Goal: Information Seeking & Learning: Find specific fact

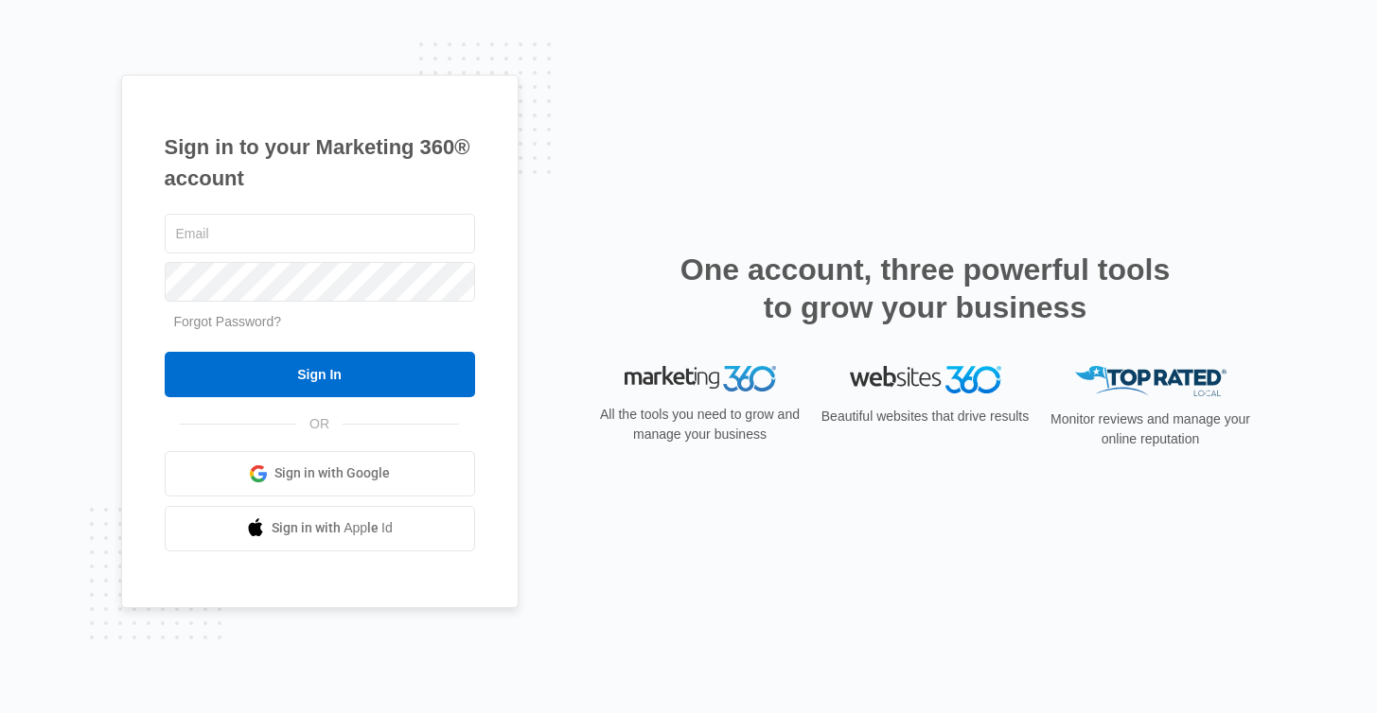
type input "[EMAIL_ADDRESS][DOMAIN_NAME]"
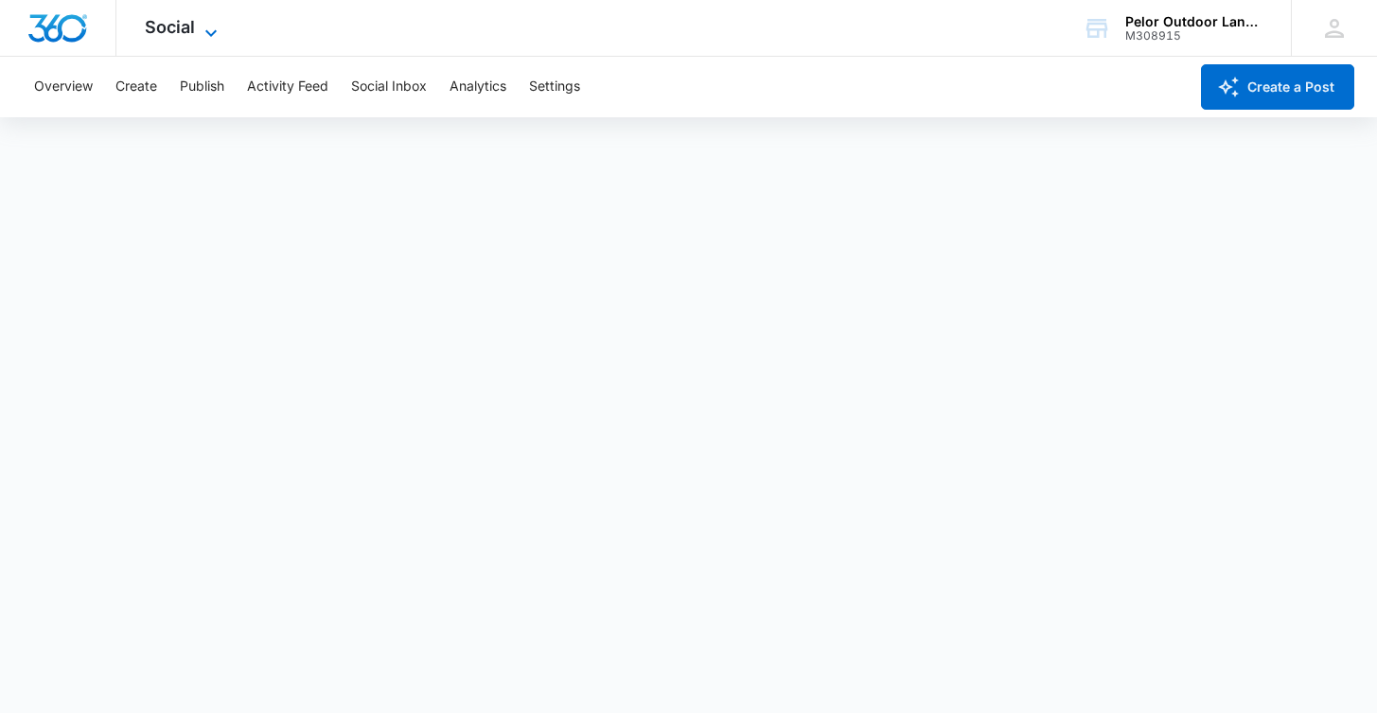
click at [215, 29] on icon at bounding box center [211, 33] width 23 height 23
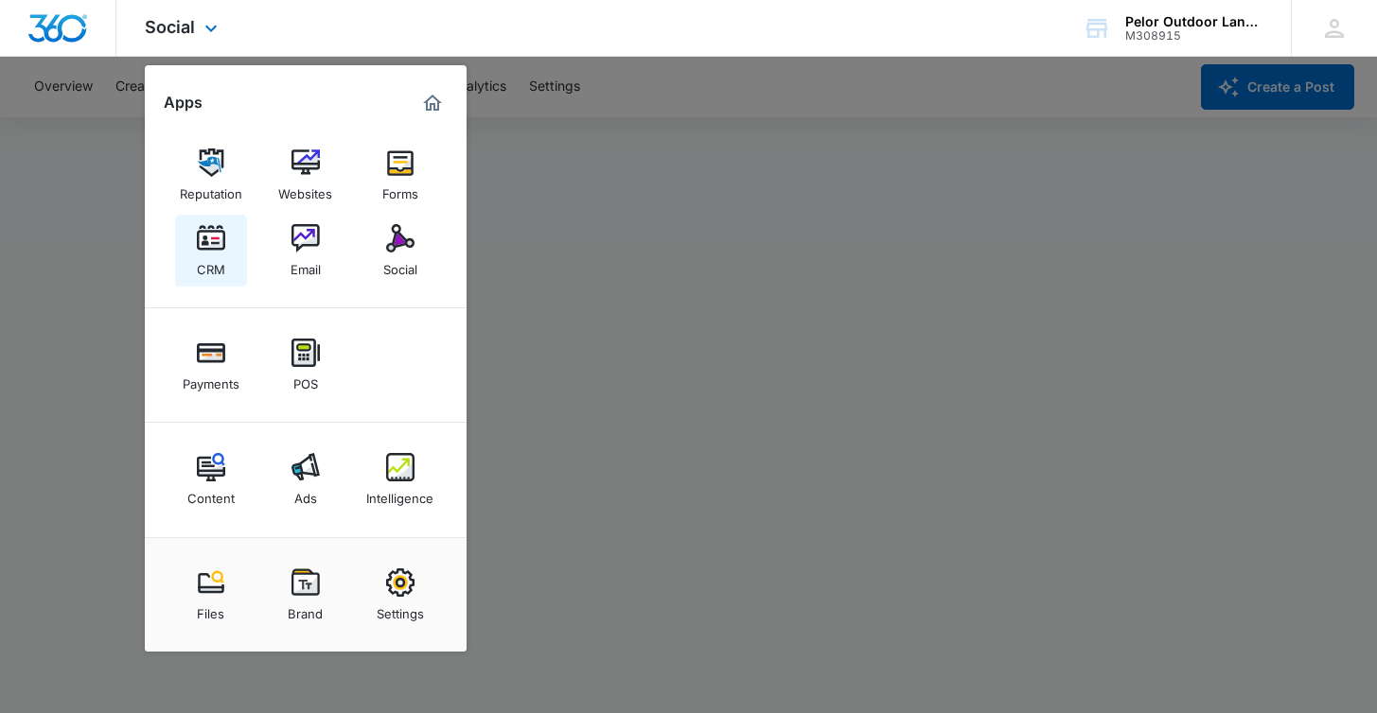
click at [216, 238] on img at bounding box center [211, 238] width 28 height 28
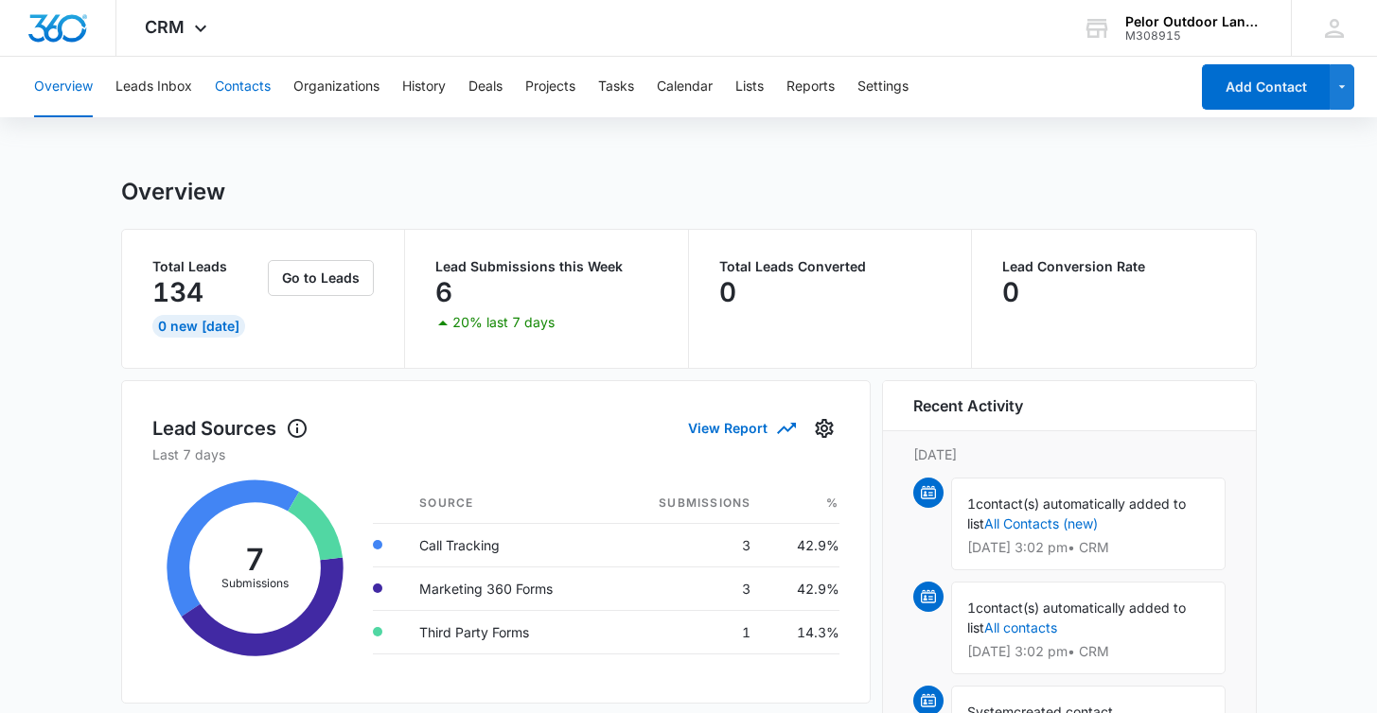
click at [251, 81] on button "Contacts" at bounding box center [243, 87] width 56 height 61
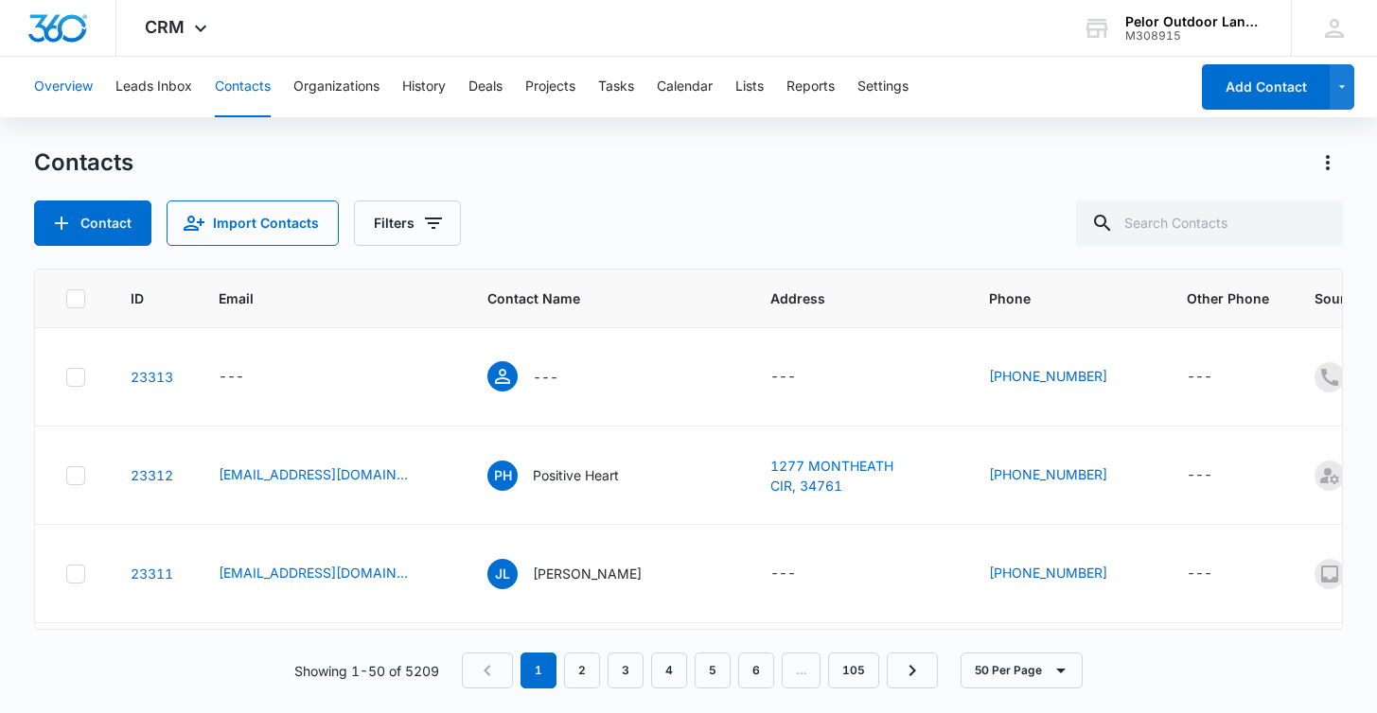
click at [79, 84] on button "Overview" at bounding box center [63, 87] width 59 height 61
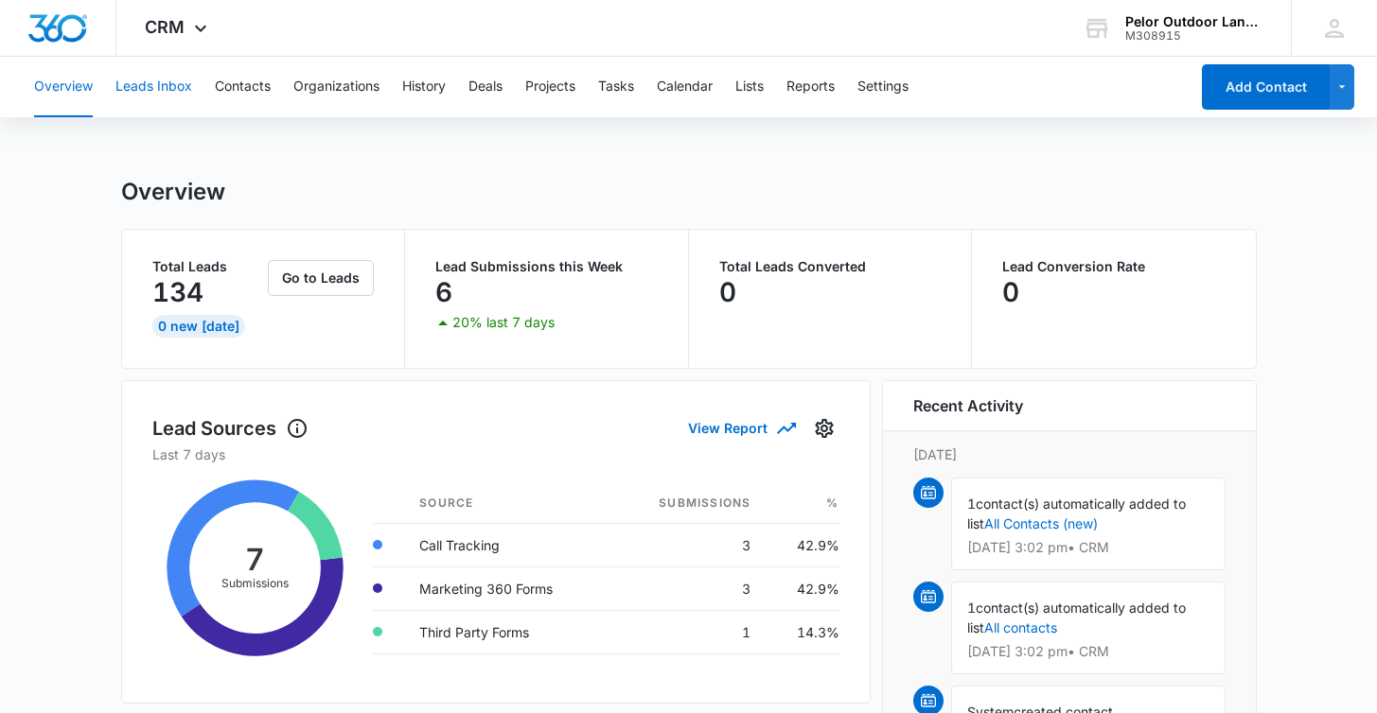
click at [159, 83] on button "Leads Inbox" at bounding box center [153, 87] width 77 height 61
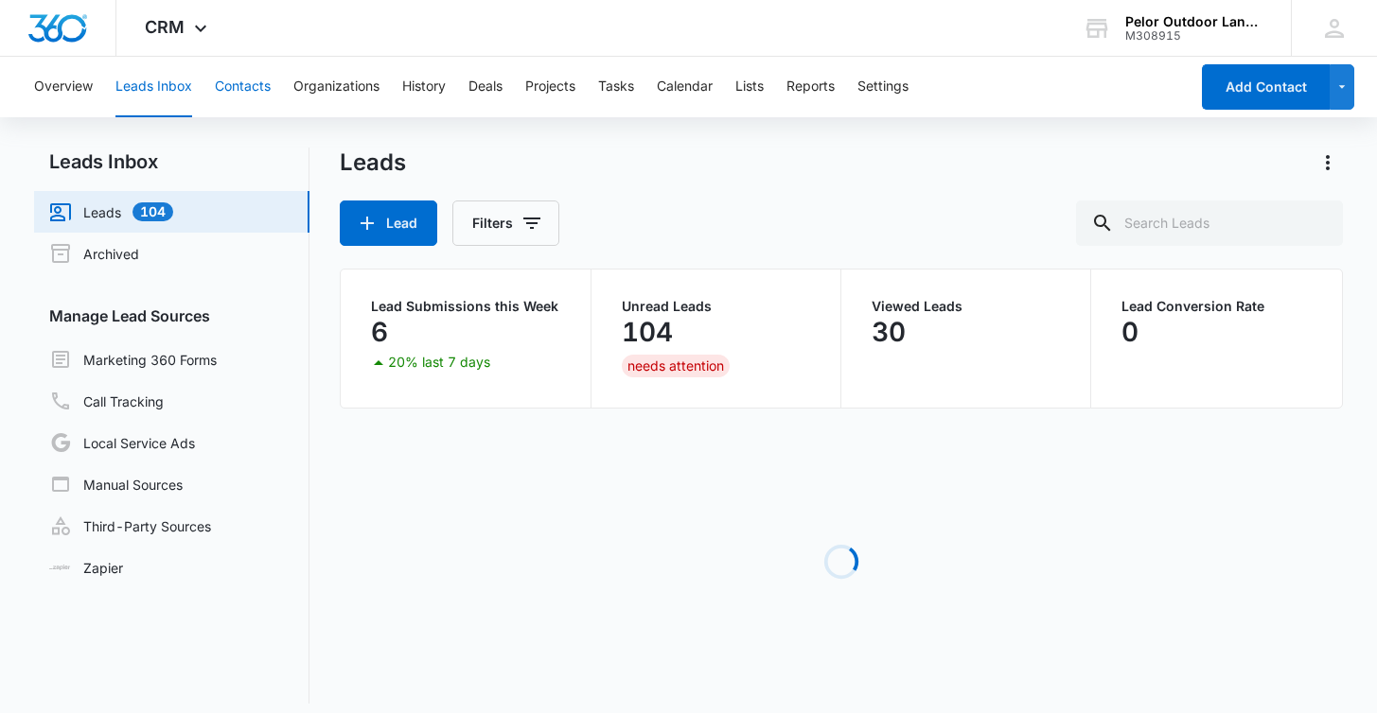
click at [250, 86] on button "Contacts" at bounding box center [243, 87] width 56 height 61
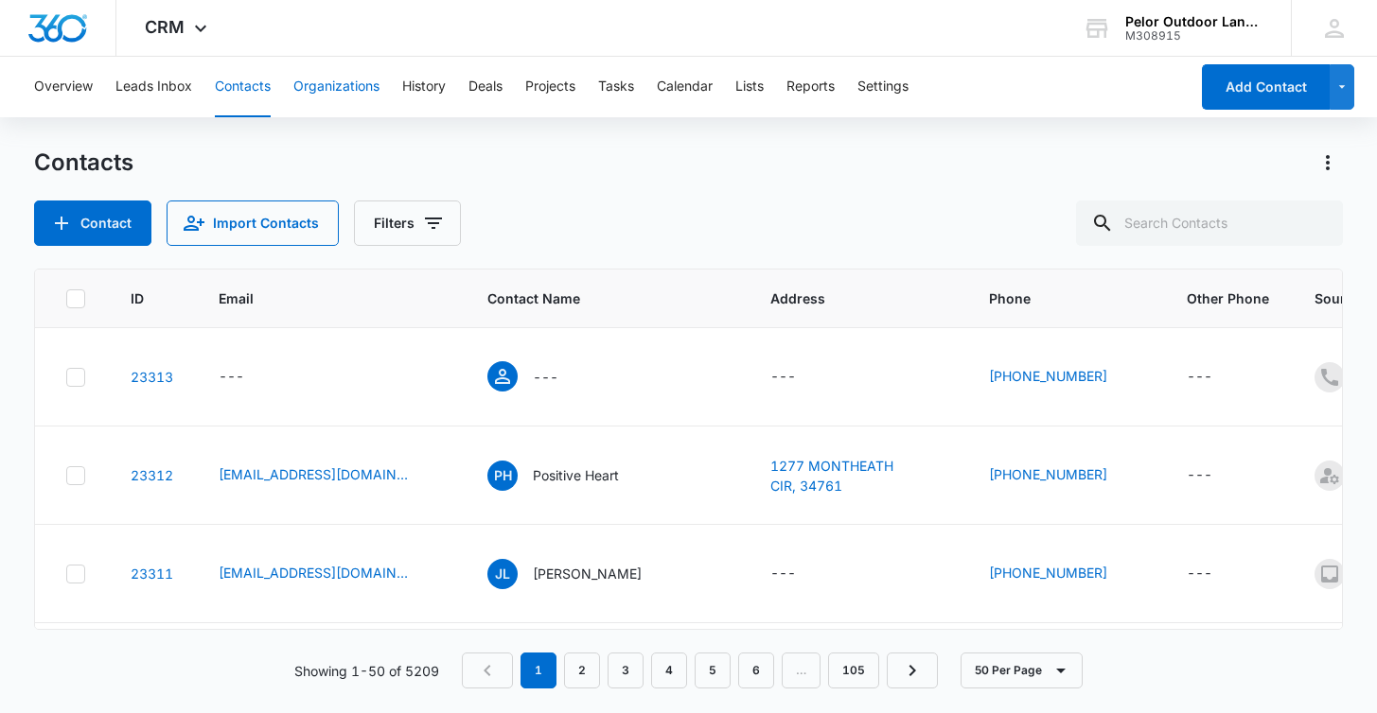
click at [323, 84] on button "Organizations" at bounding box center [336, 87] width 86 height 61
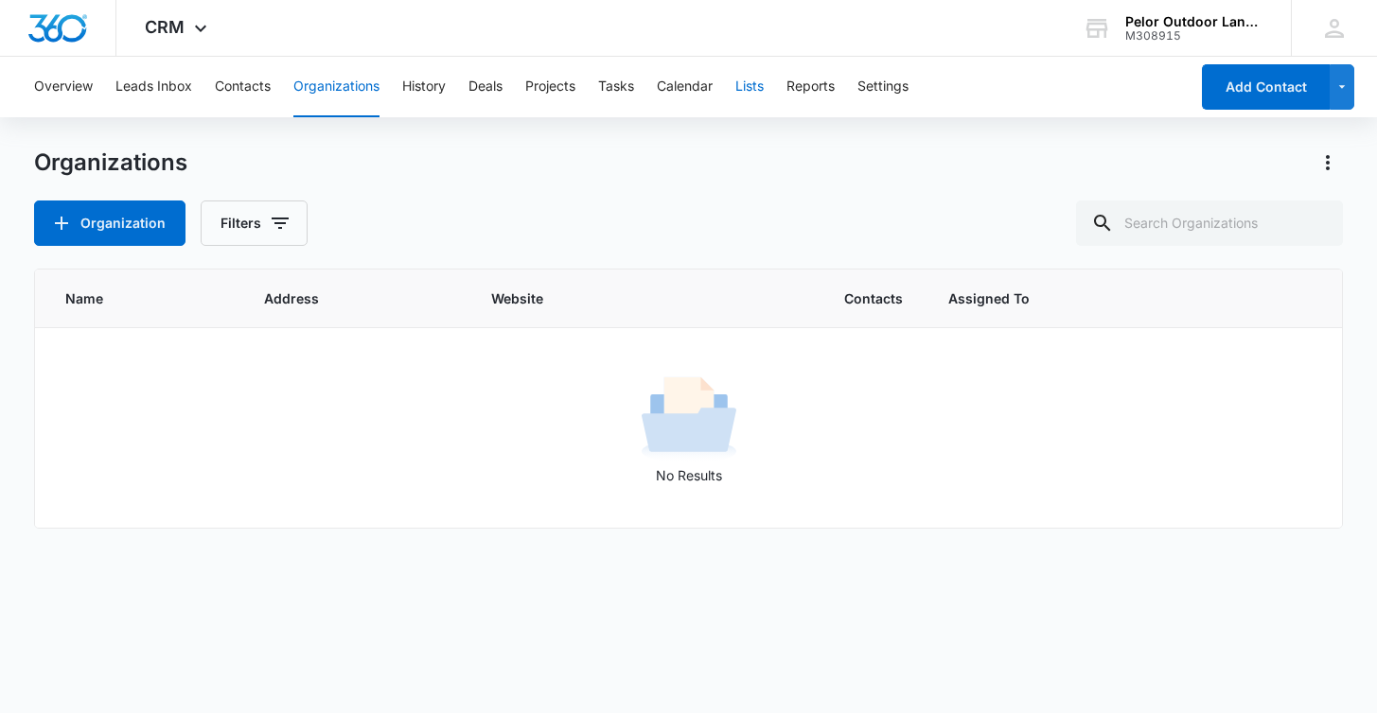
click at [755, 83] on button "Lists" at bounding box center [749, 87] width 28 height 61
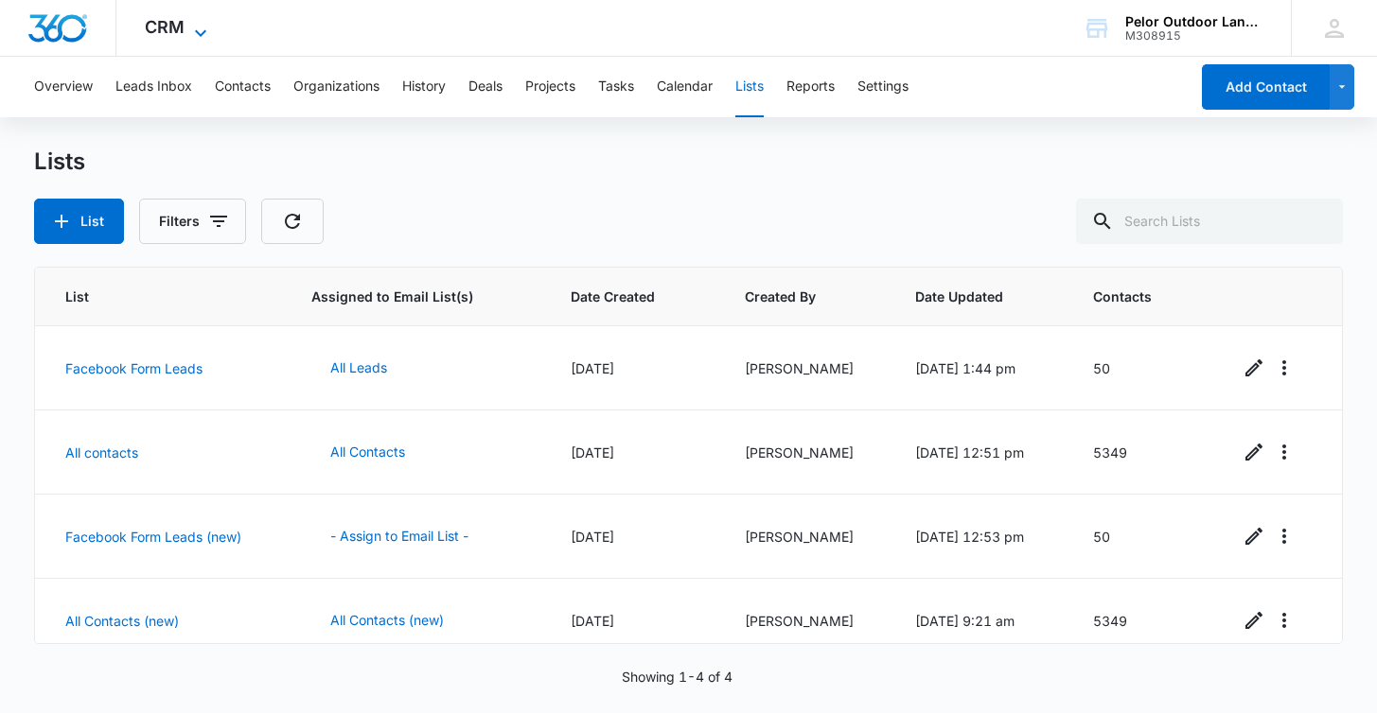
click at [202, 28] on icon at bounding box center [200, 33] width 23 height 23
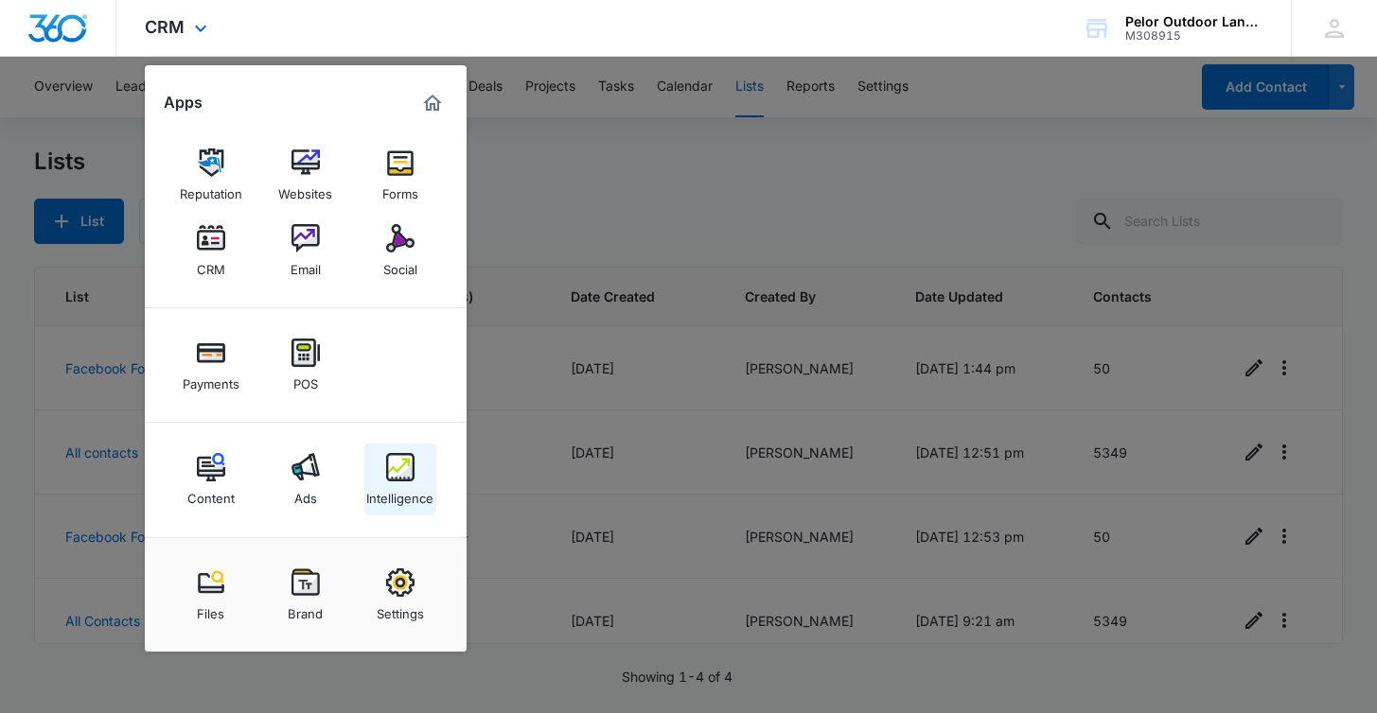
click at [383, 468] on link "Intelligence" at bounding box center [400, 480] width 72 height 72
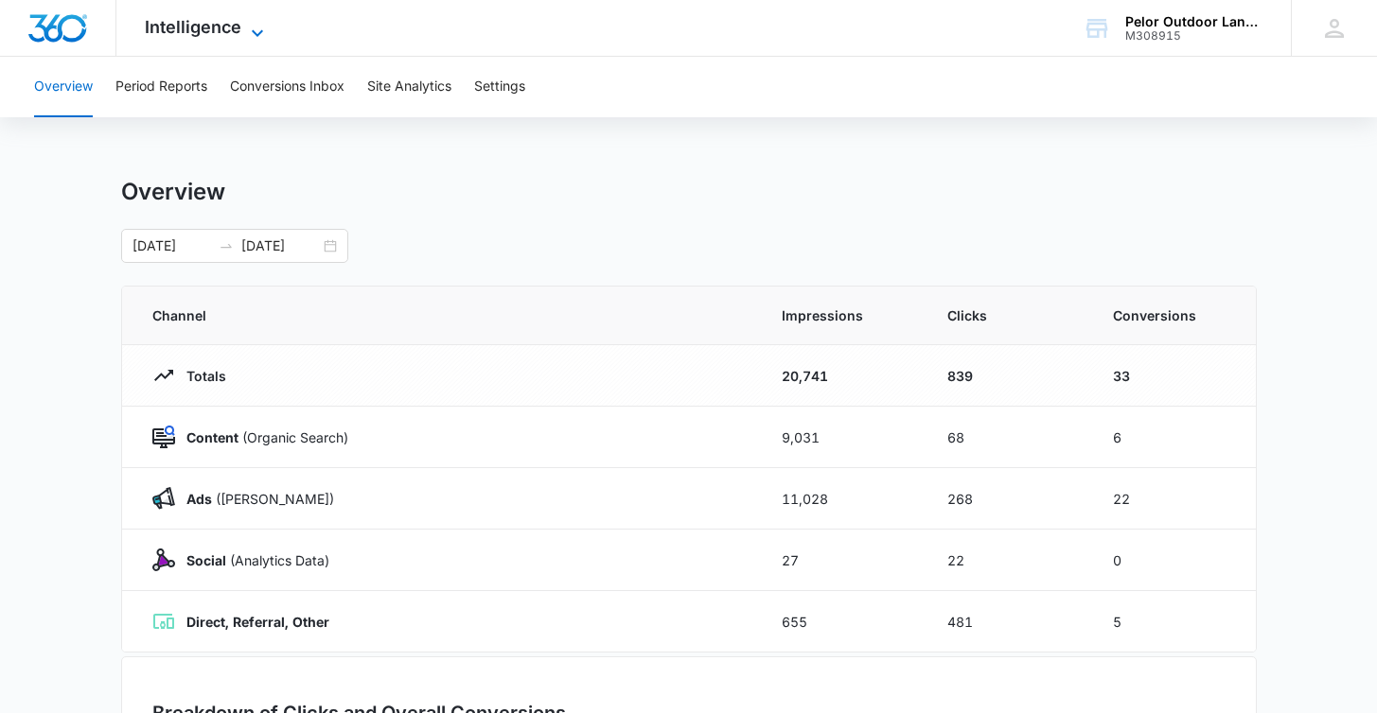
click at [259, 25] on icon at bounding box center [257, 33] width 23 height 23
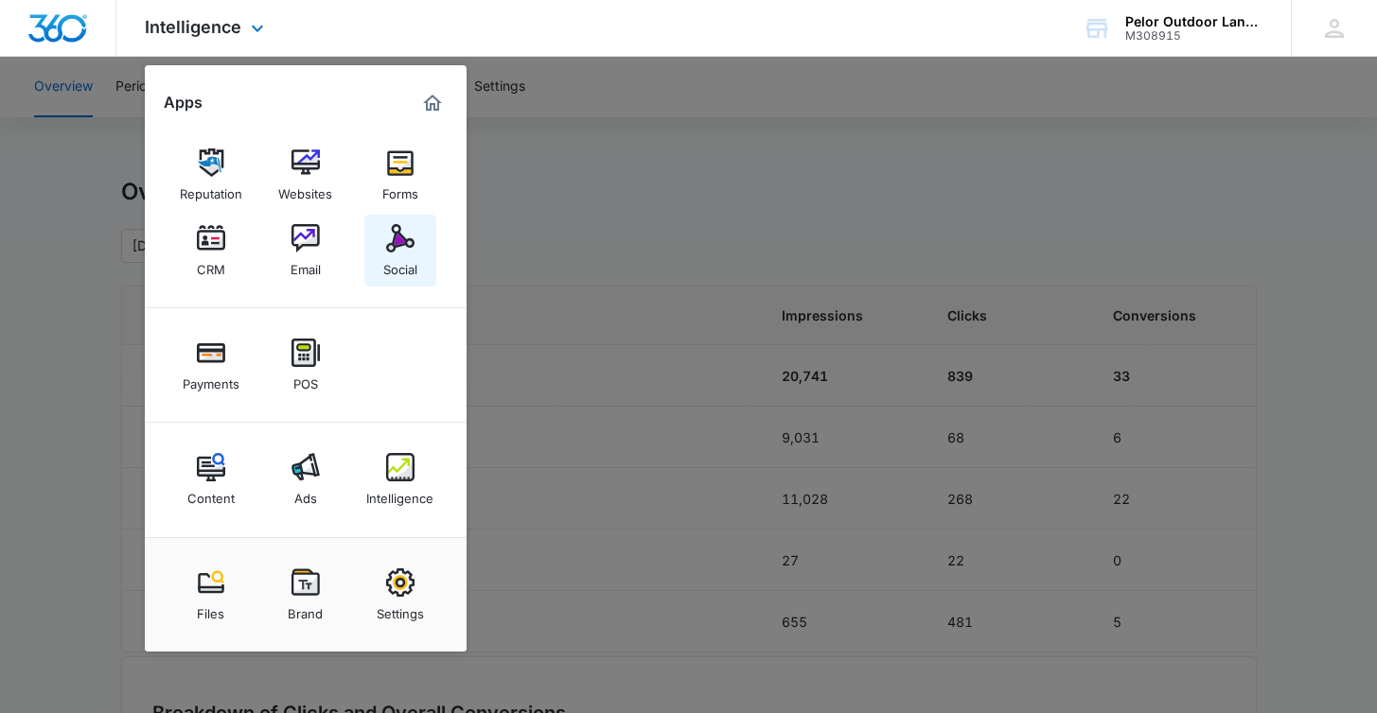
click at [405, 235] on img at bounding box center [400, 238] width 28 height 28
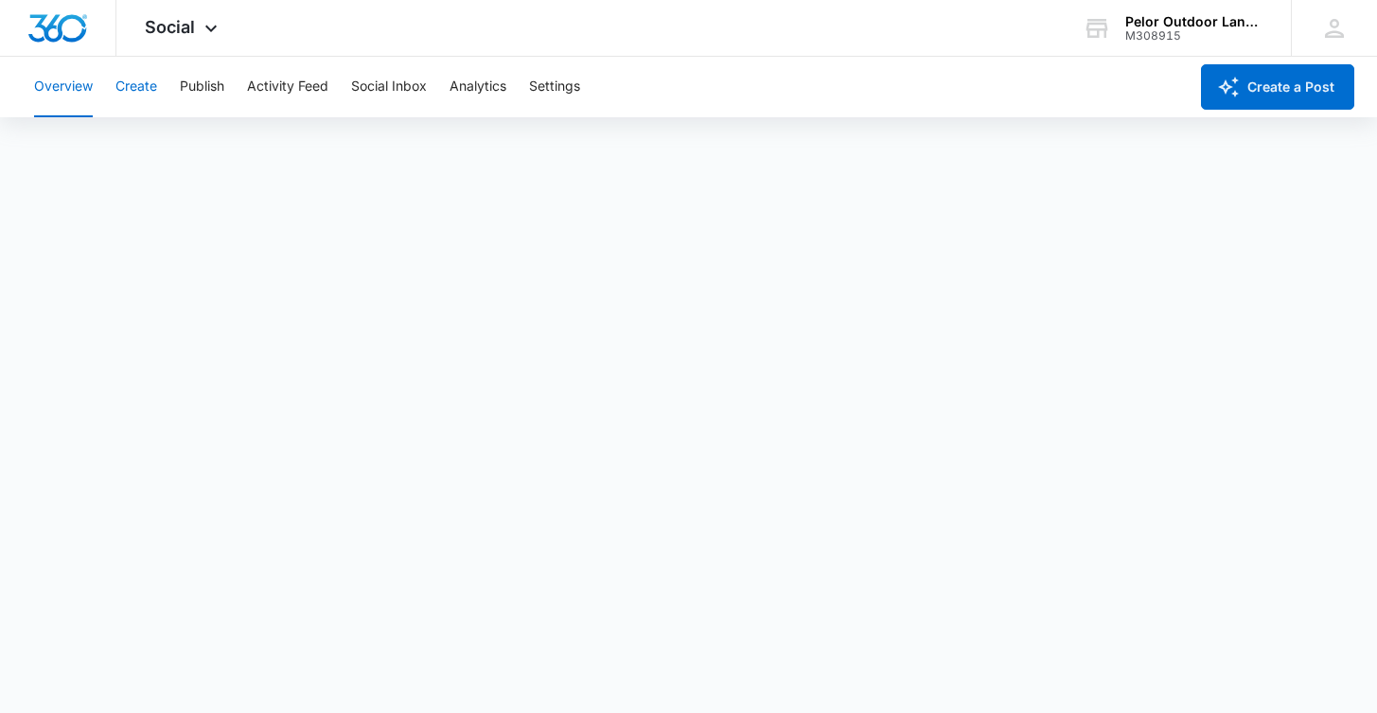
click at [151, 89] on button "Create" at bounding box center [136, 87] width 42 height 61
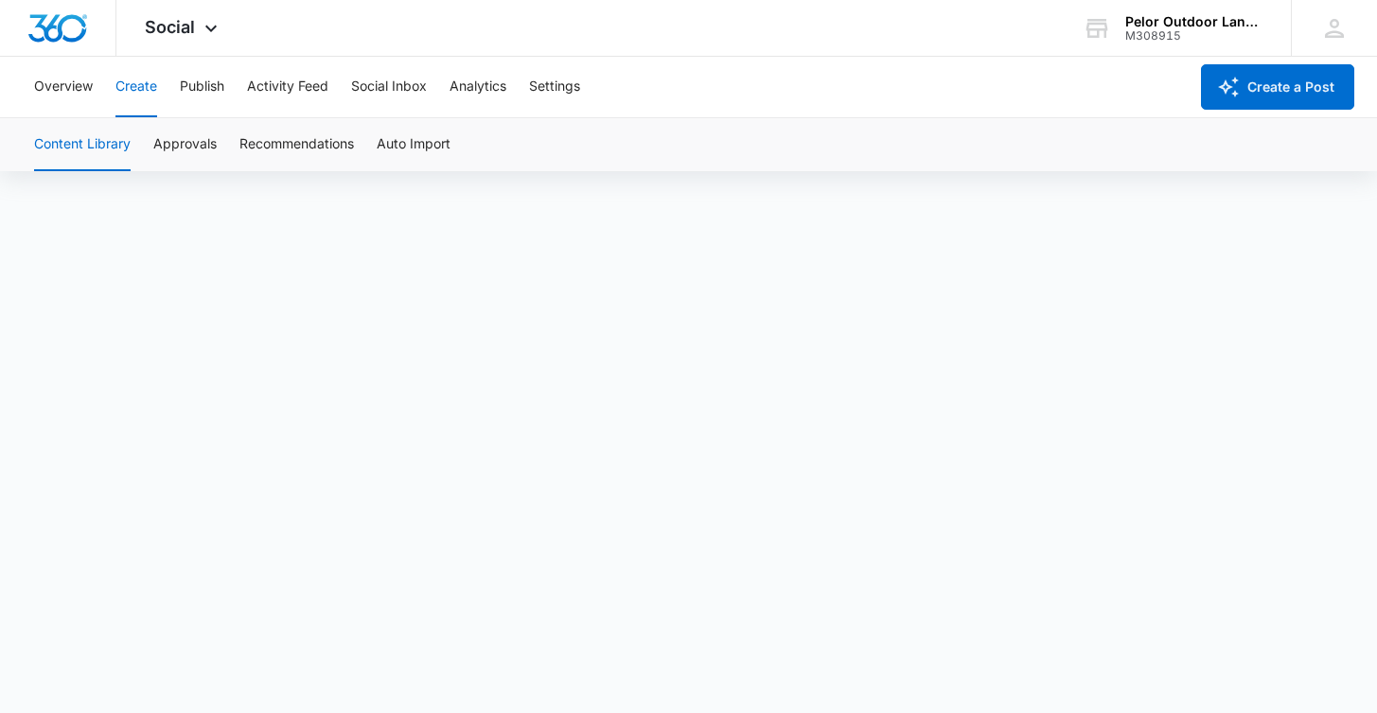
click at [0, 0] on div at bounding box center [0, 0] width 0 height 0
click at [59, 30] on img "Dashboard" at bounding box center [57, 28] width 61 height 28
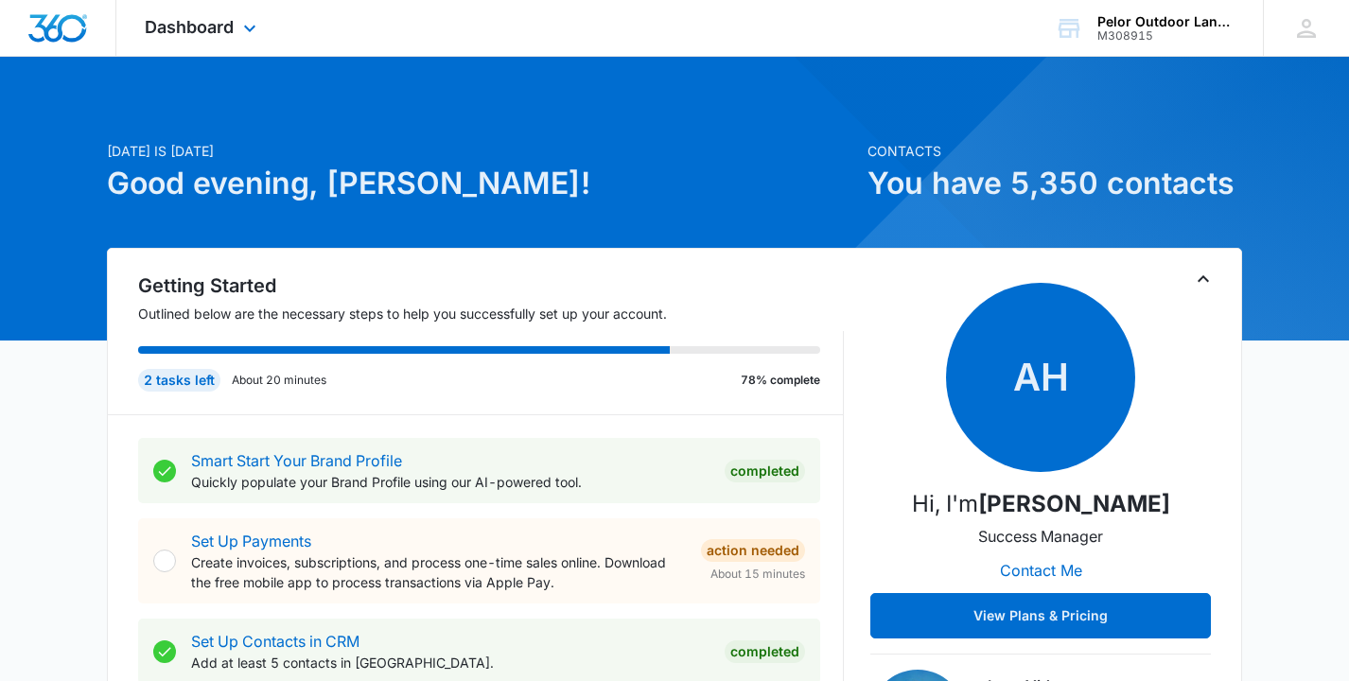
click at [224, 39] on div "Dashboard Apps Reputation Websites Forms CRM Email Social Payments POS Content …" at bounding box center [202, 28] width 173 height 56
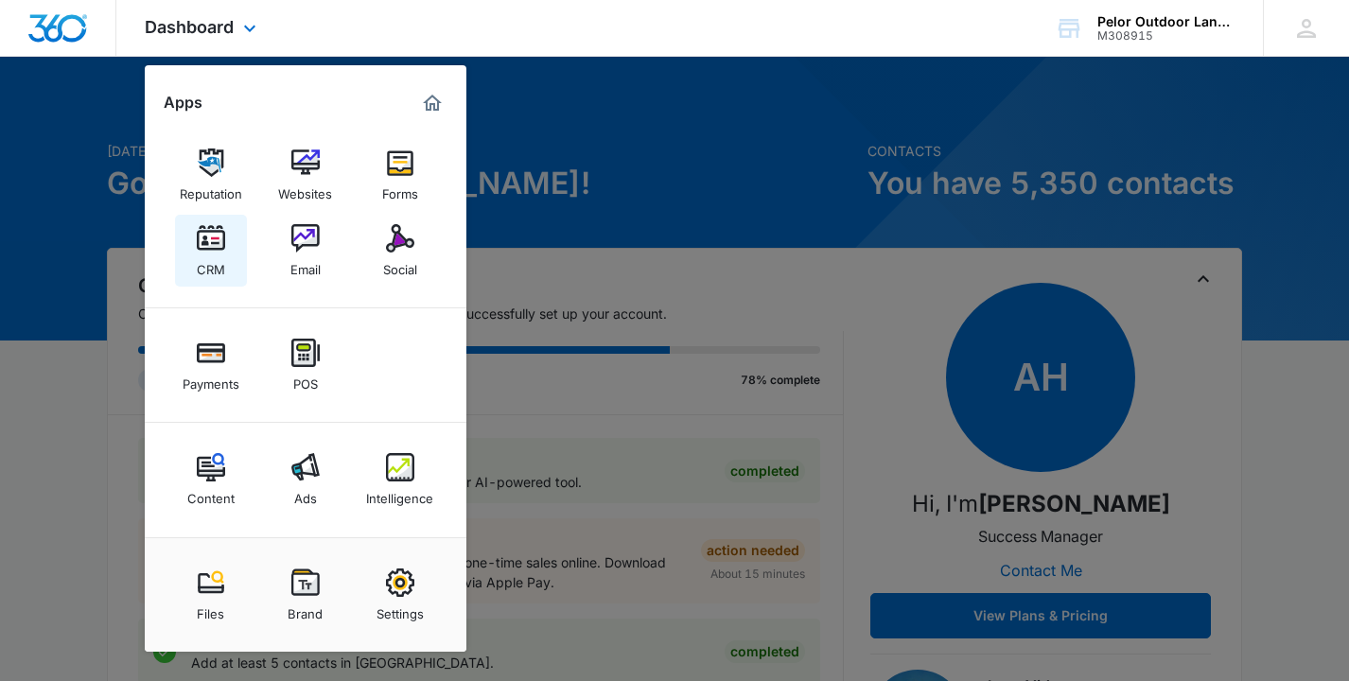
click at [219, 230] on img at bounding box center [211, 238] width 28 height 28
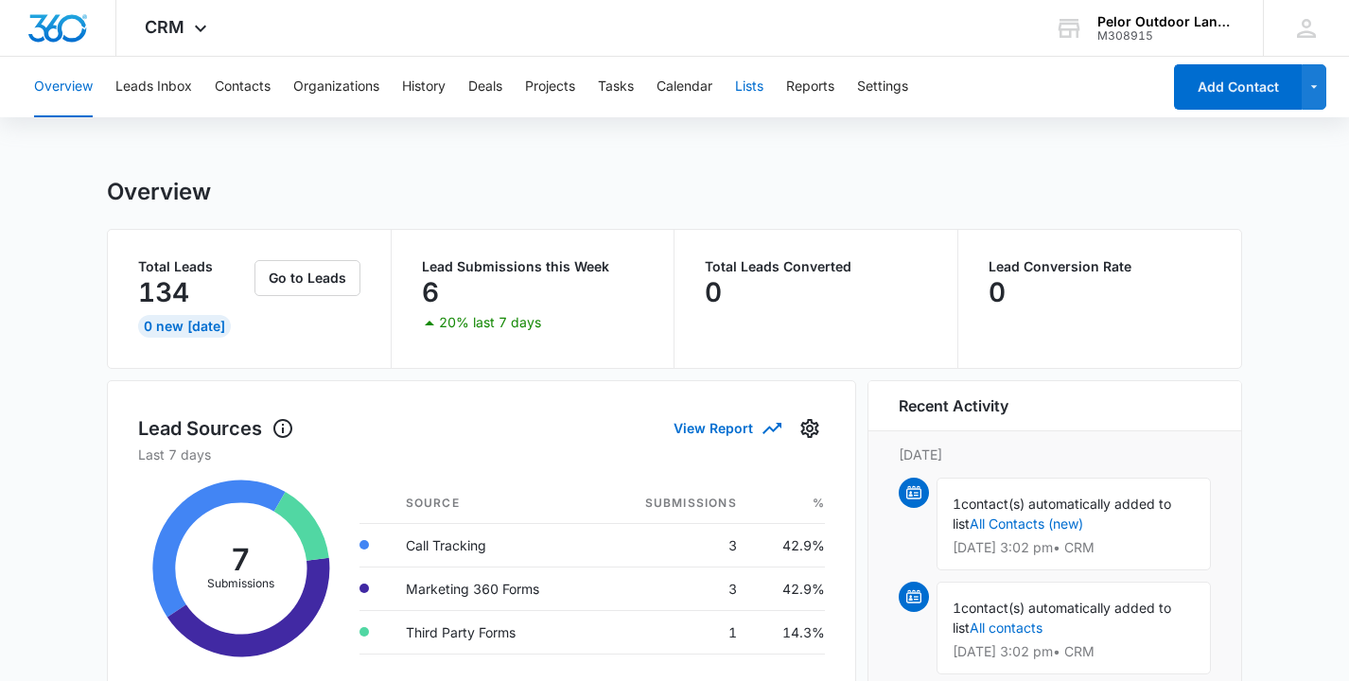
click at [757, 96] on button "Lists" at bounding box center [749, 87] width 28 height 61
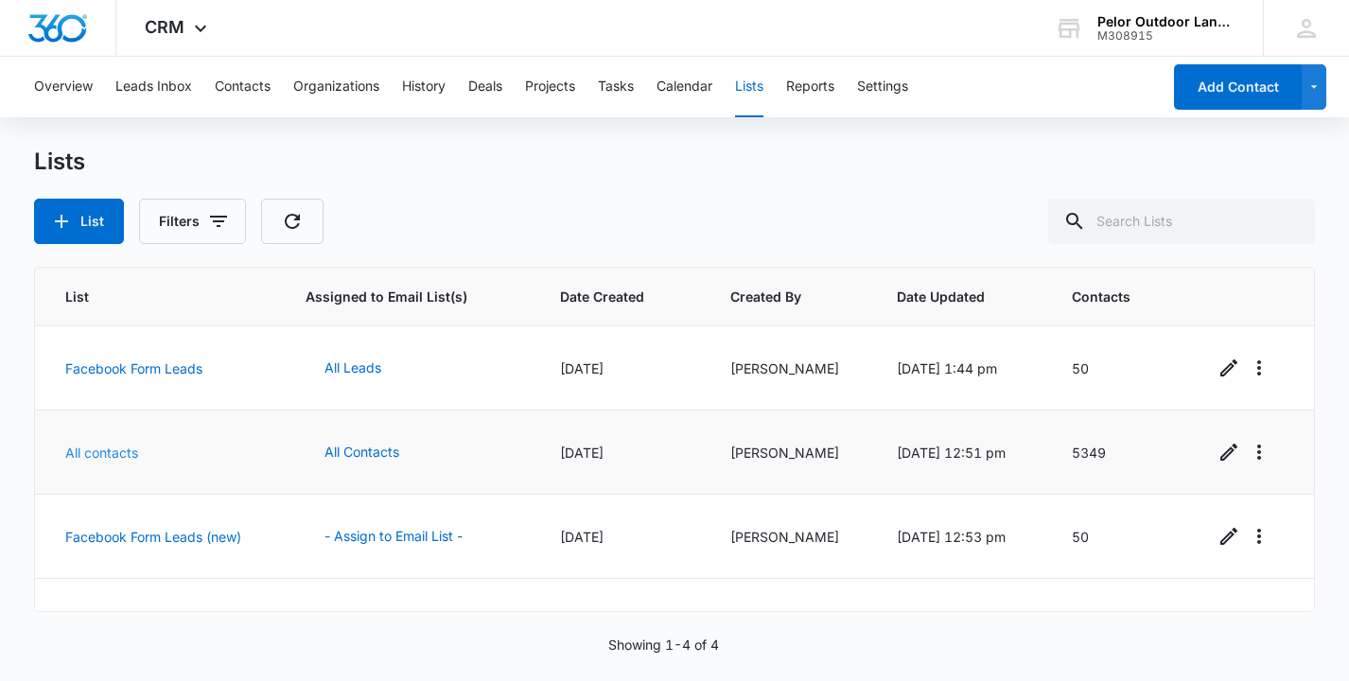
click at [101, 460] on link "All contacts" at bounding box center [101, 453] width 73 height 16
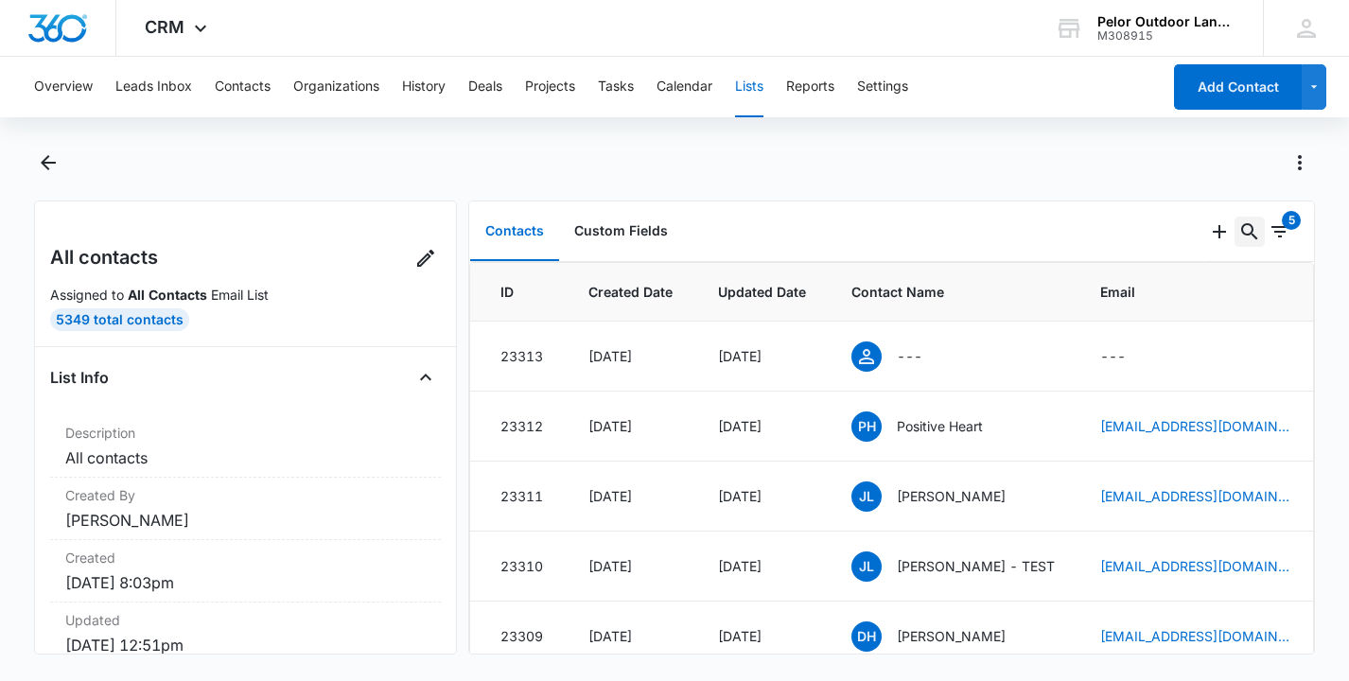
click at [1250, 232] on icon "Search..." at bounding box center [1250, 231] width 23 height 23
click at [1130, 280] on input "text" at bounding box center [1108, 293] width 267 height 45
type input "j"
type input "t"
type input "josh taft"
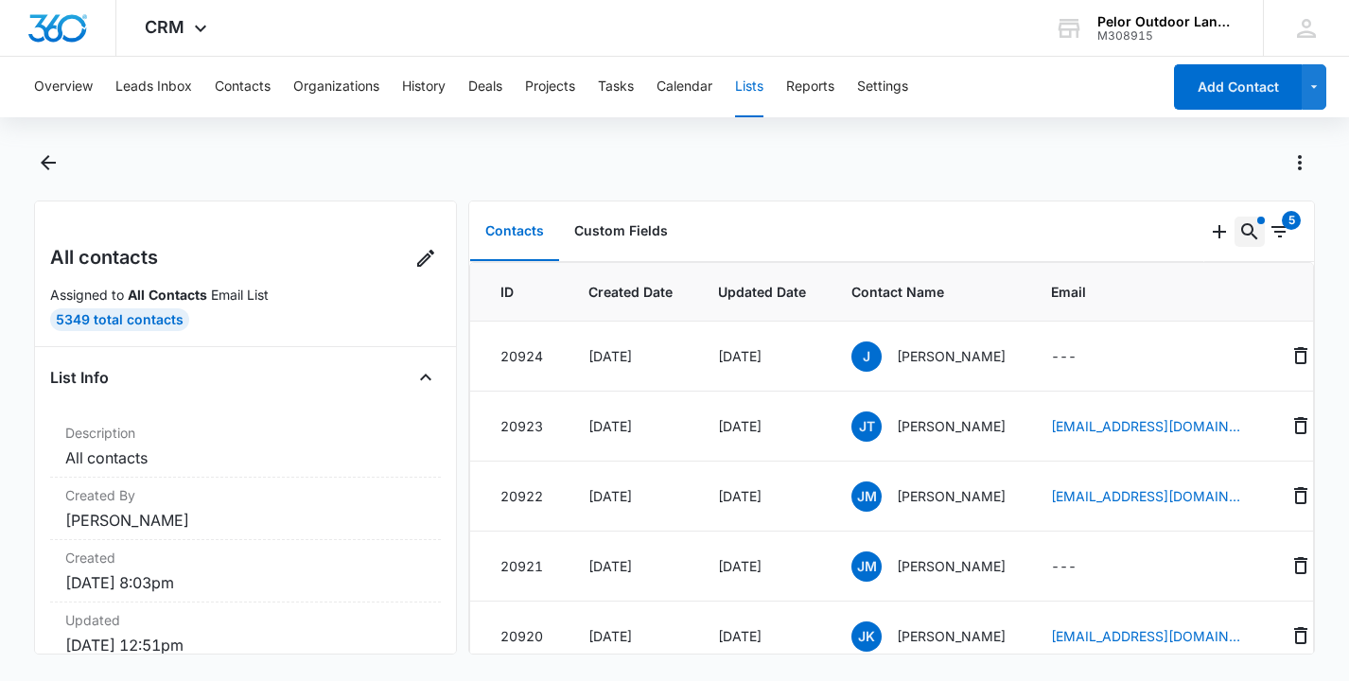
click at [1249, 231] on icon "Search..." at bounding box center [1250, 231] width 23 height 23
click at [1061, 294] on input "josh taft" at bounding box center [1093, 293] width 295 height 45
type input "Joshua taft"
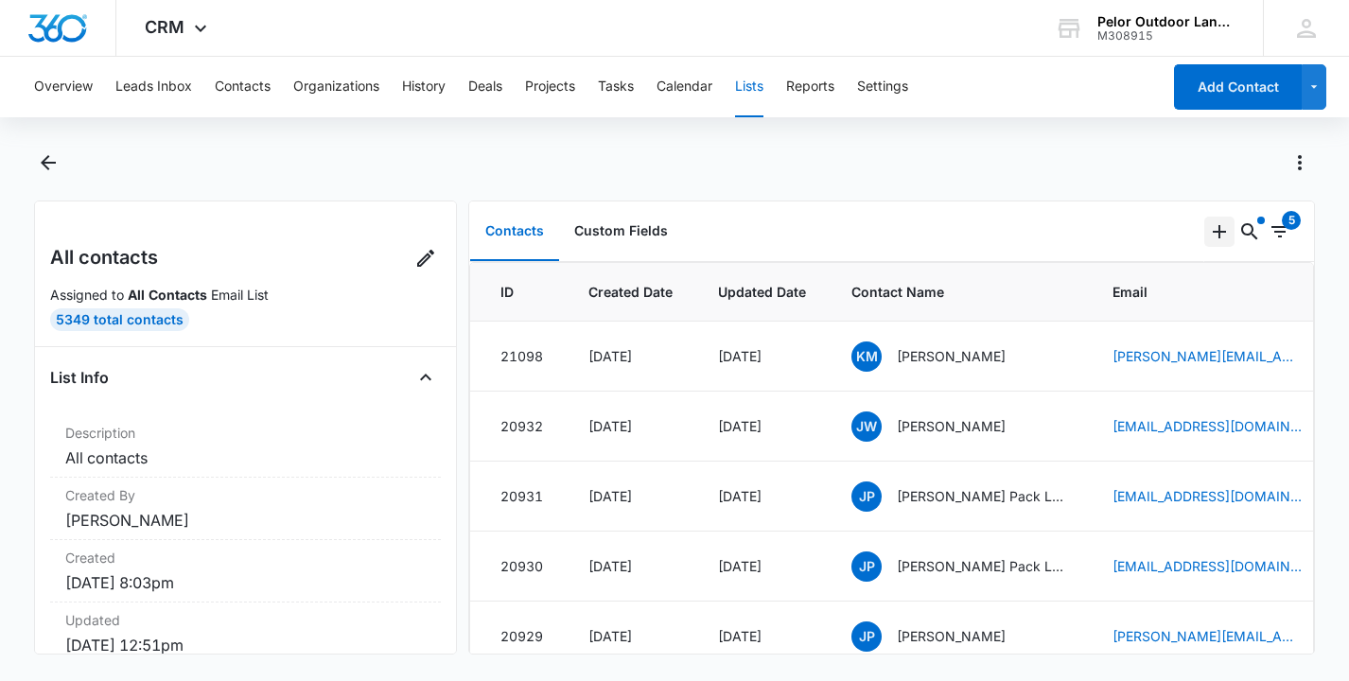
click at [1216, 232] on icon "Add" at bounding box center [1219, 231] width 13 height 13
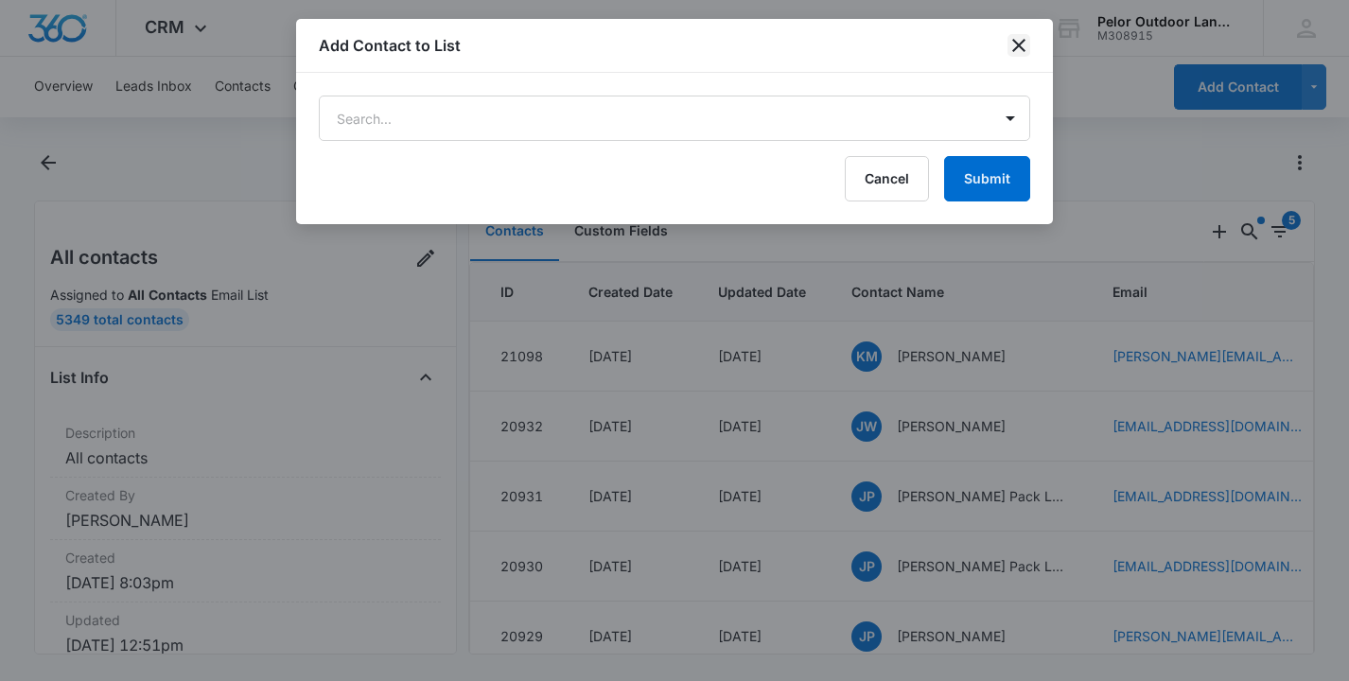
click at [1024, 41] on icon "close" at bounding box center [1018, 45] width 13 height 13
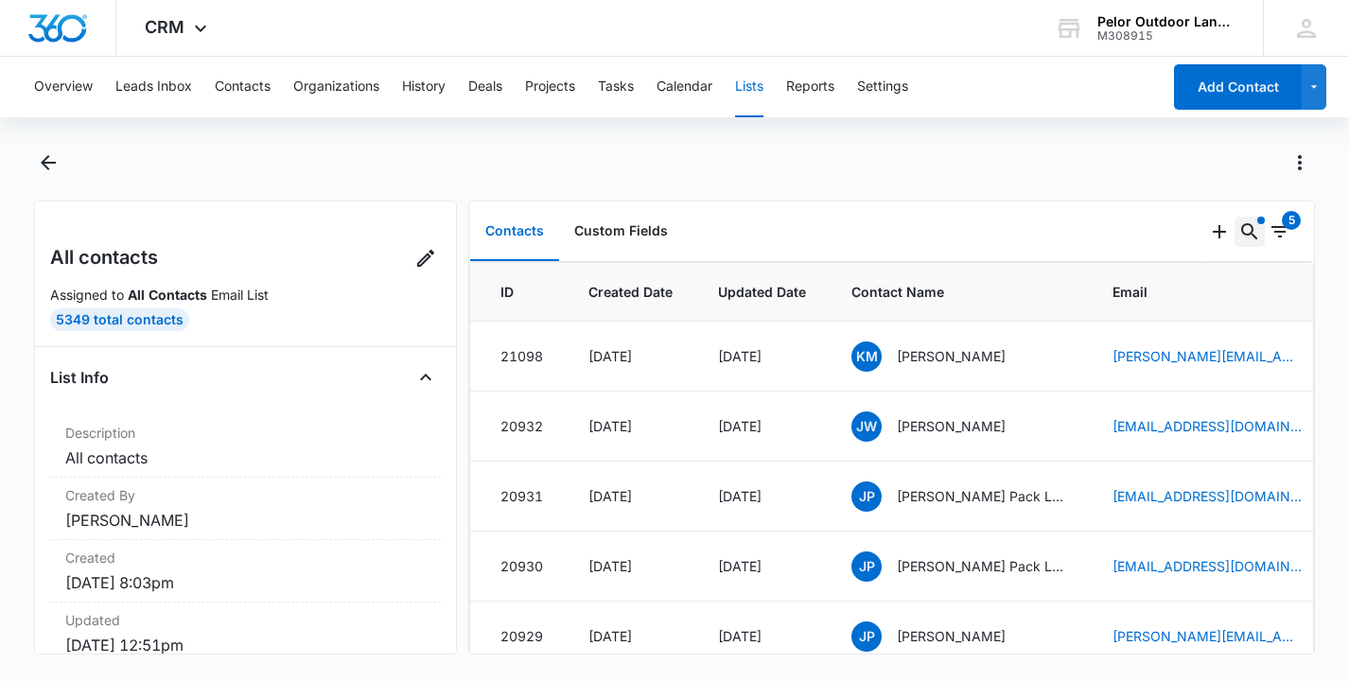
click at [1248, 235] on icon "Search..." at bounding box center [1249, 231] width 16 height 16
click at [1218, 295] on icon "Clear" at bounding box center [1215, 293] width 19 height 19
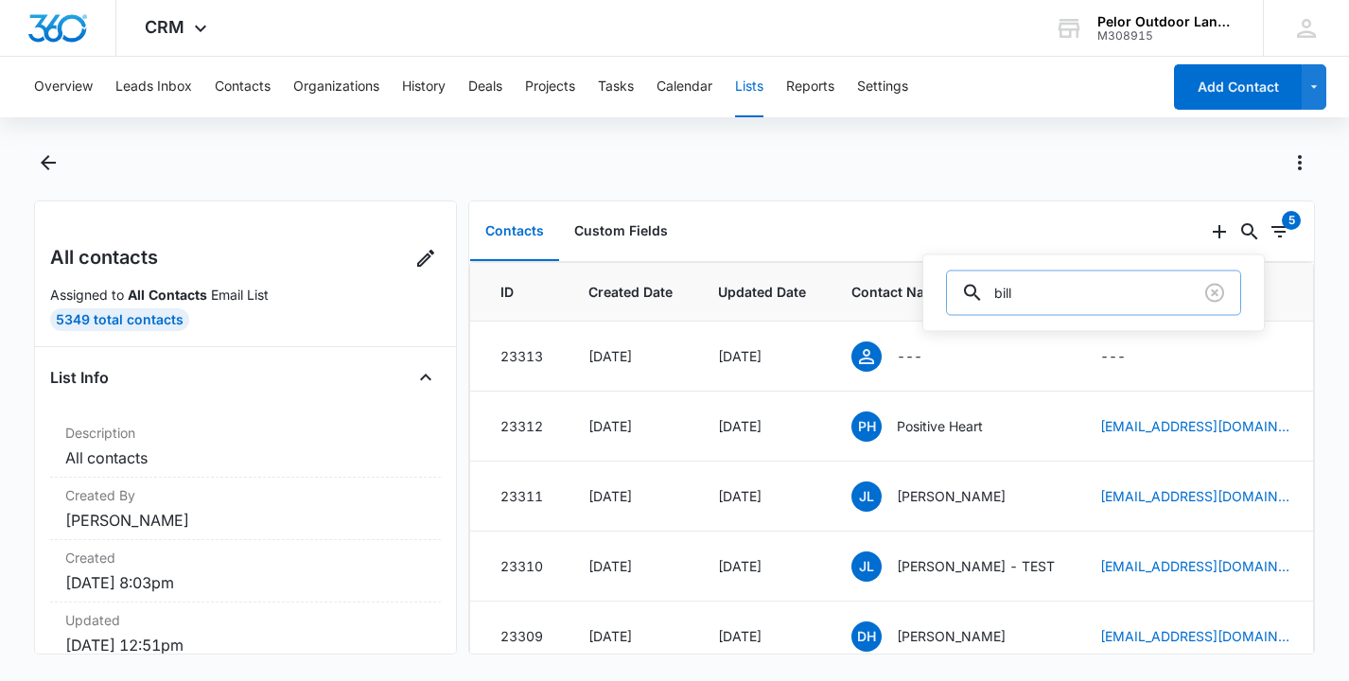
type input "billy"
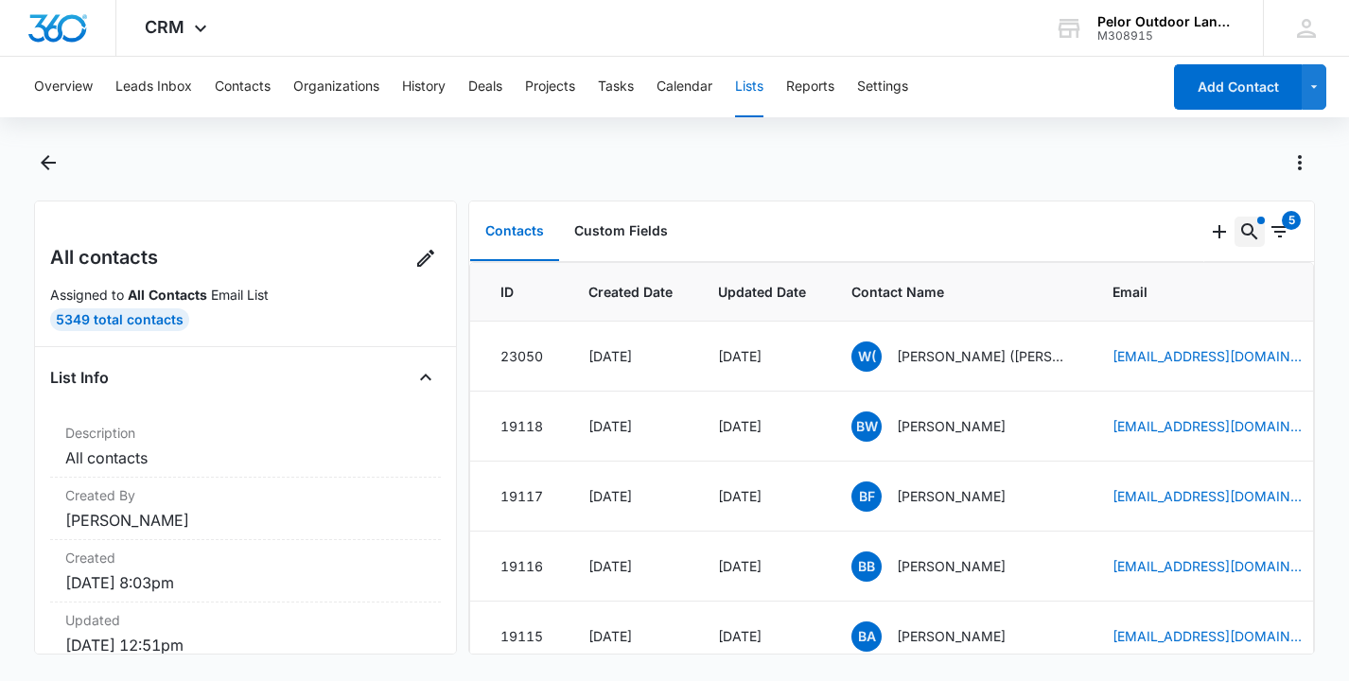
click at [1253, 230] on icon "Search..." at bounding box center [1249, 231] width 16 height 16
click at [1212, 288] on icon "Clear" at bounding box center [1215, 293] width 23 height 23
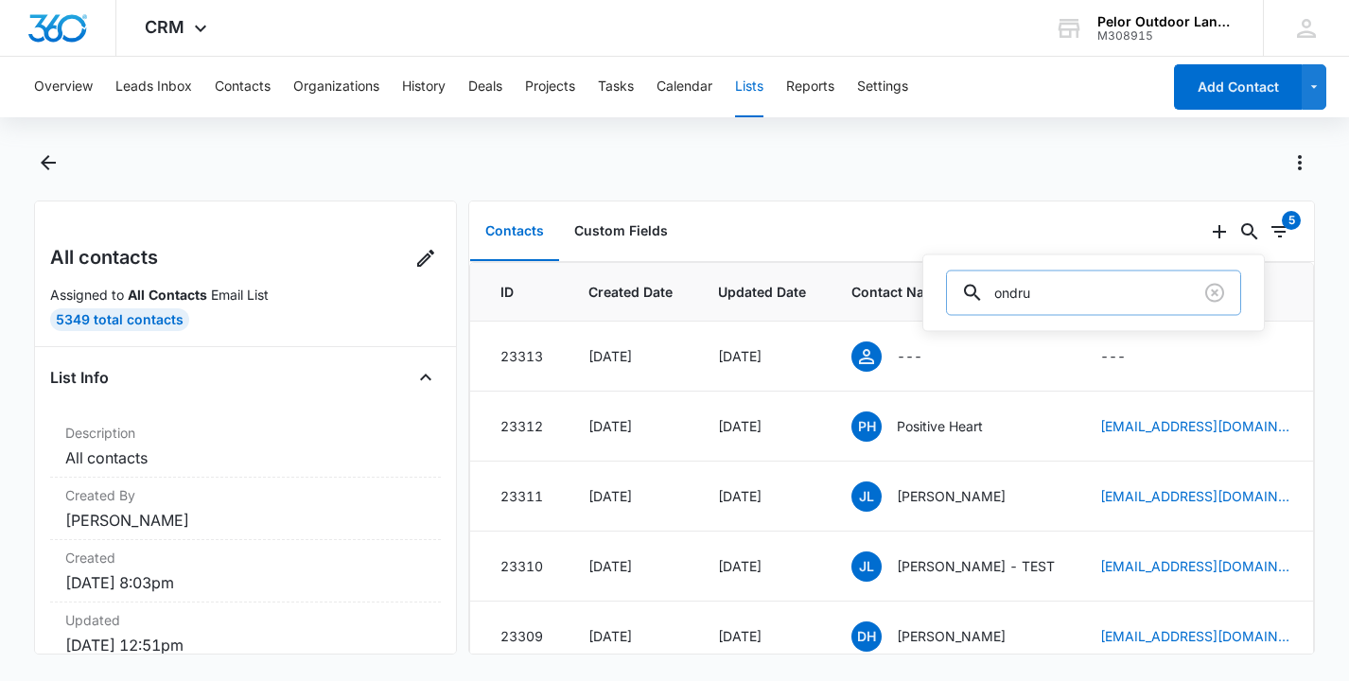
type input "ondrus"
